Goal: Navigation & Orientation: Find specific page/section

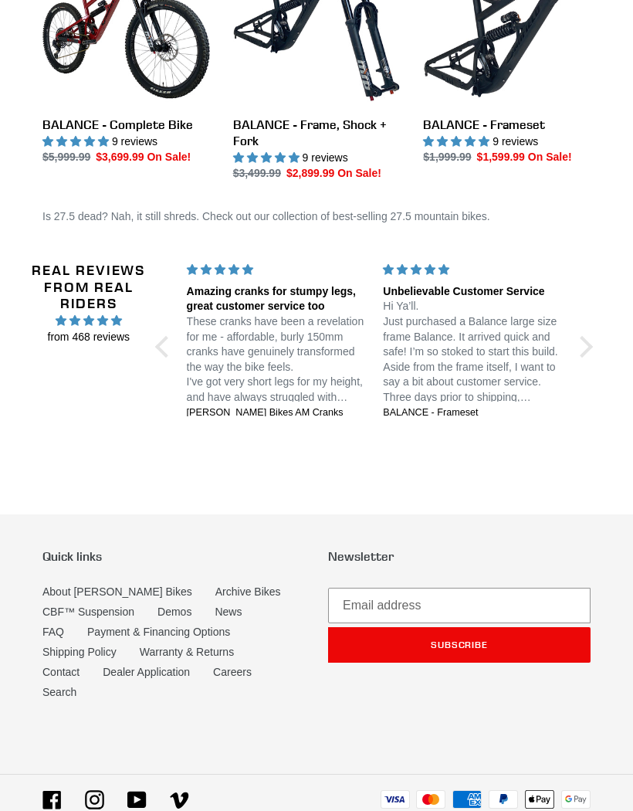
scroll to position [567, 0]
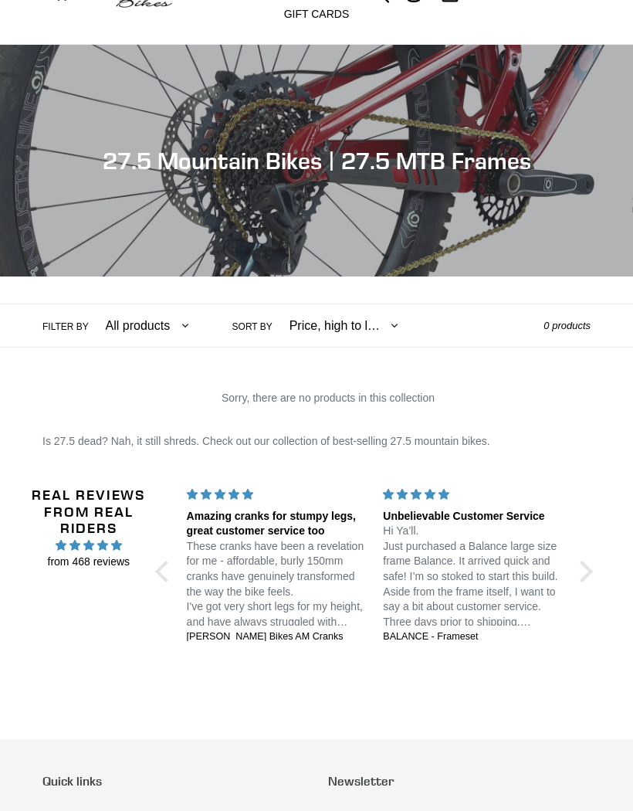
scroll to position [76, 0]
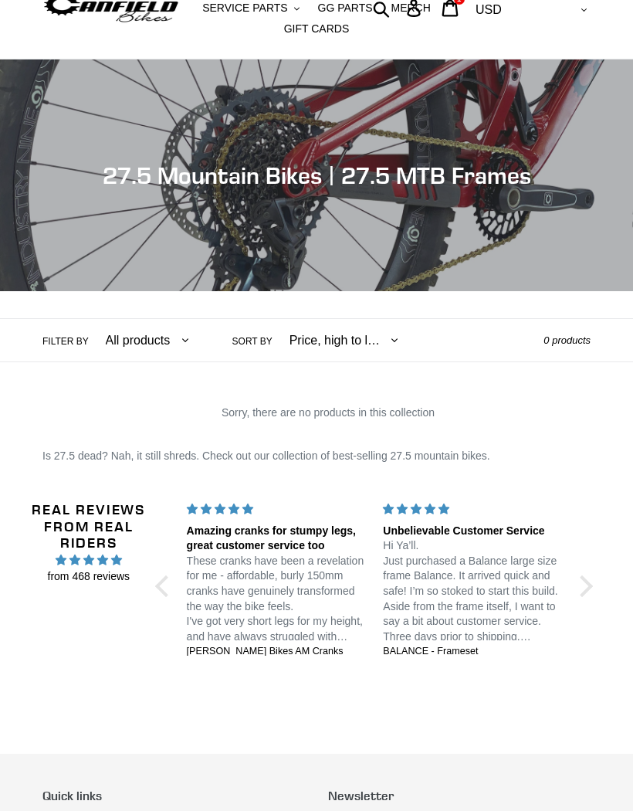
click at [594, 579] on div "Real Reviews from Real Riders from 468 reviews Amazing cranks for stumpy legs, …" at bounding box center [317, 587] width 570 height 247
click at [579, 580] on div at bounding box center [583, 587] width 22 height 22
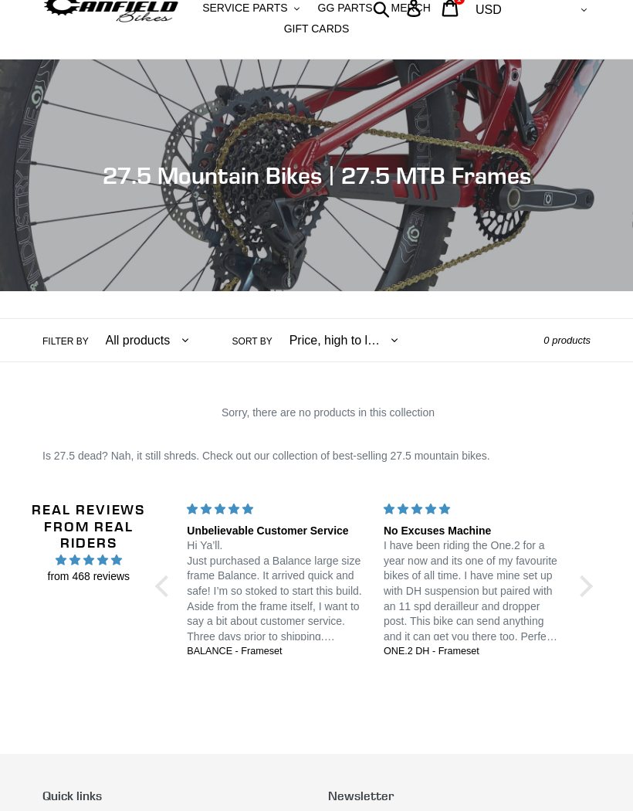
click at [584, 577] on div at bounding box center [583, 587] width 22 height 22
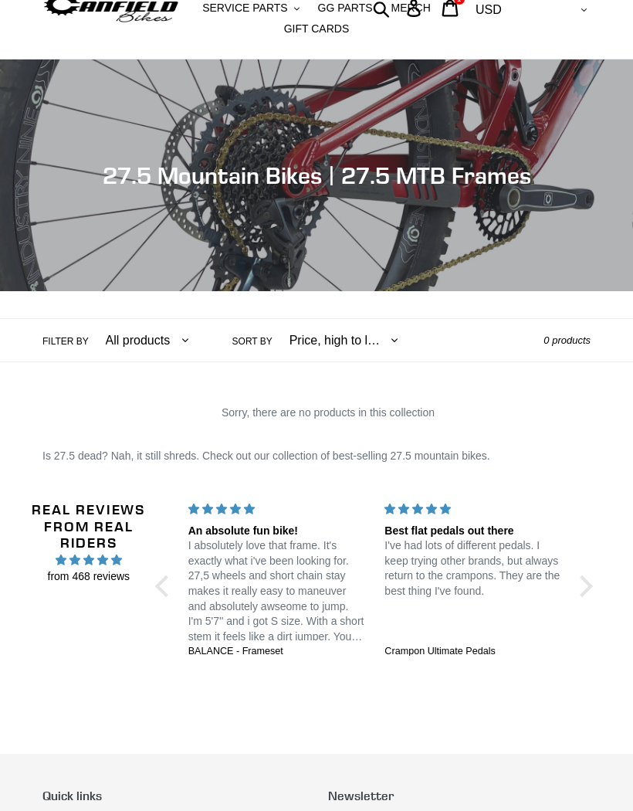
click at [579, 582] on div at bounding box center [583, 587] width 22 height 22
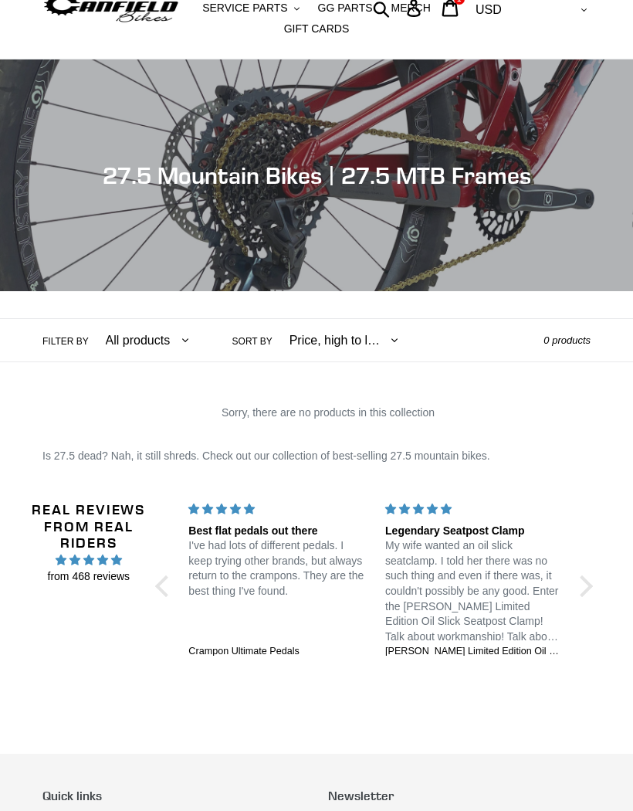
click at [583, 580] on div at bounding box center [583, 587] width 22 height 22
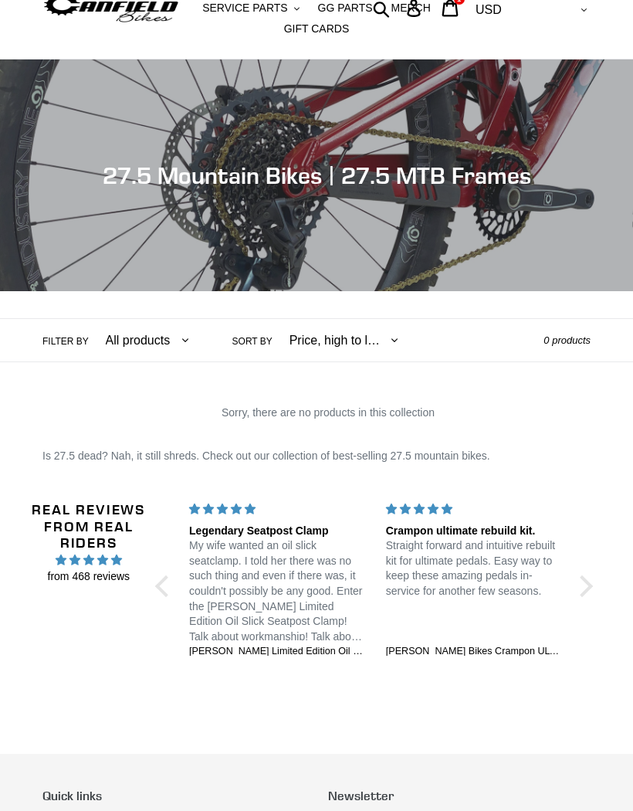
click at [579, 583] on div at bounding box center [583, 587] width 22 height 22
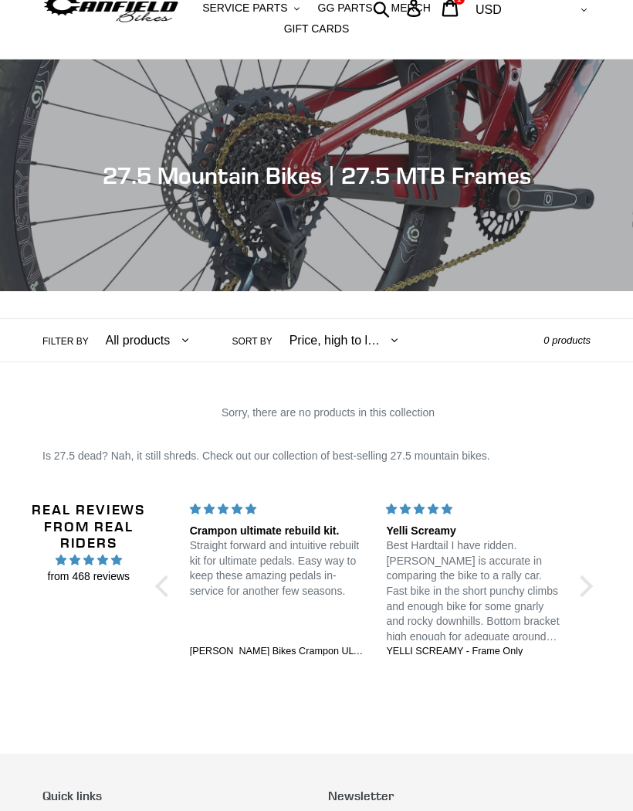
click at [584, 581] on div at bounding box center [583, 587] width 22 height 22
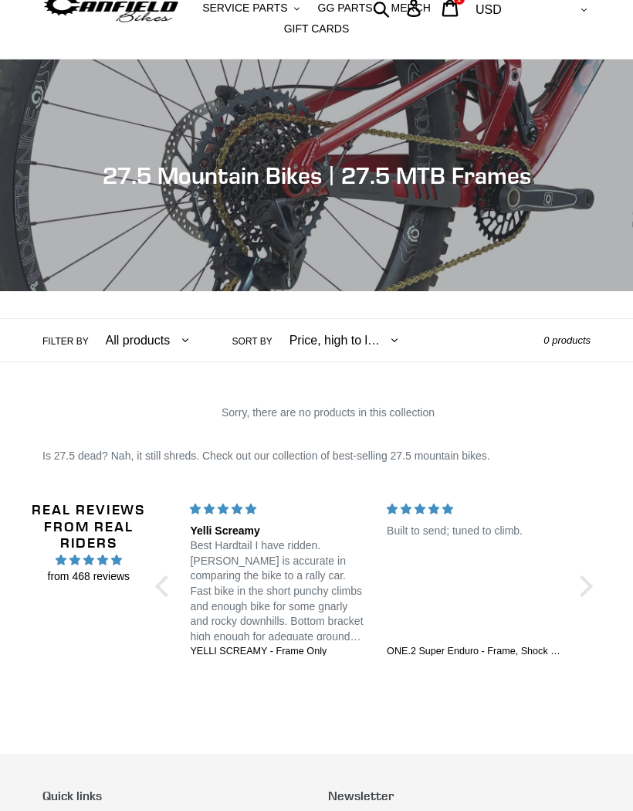
click at [582, 584] on div at bounding box center [583, 587] width 22 height 22
